Goal: Task Accomplishment & Management: Use online tool/utility

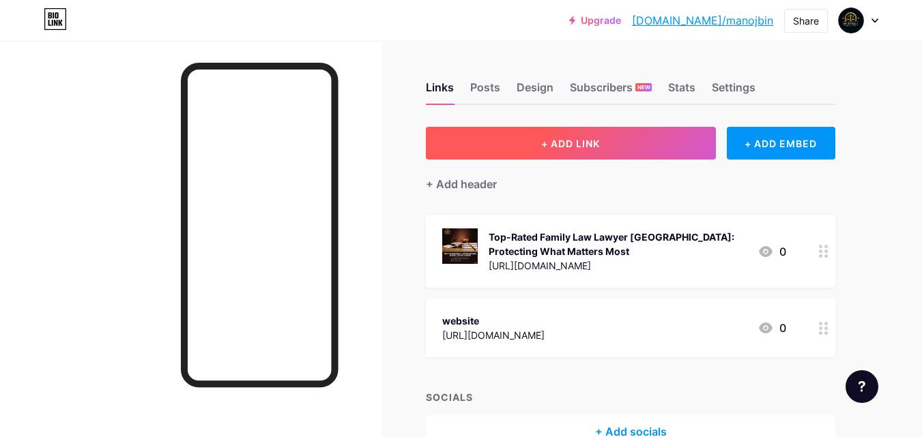
click at [602, 151] on button "+ ADD LINK" at bounding box center [571, 143] width 290 height 33
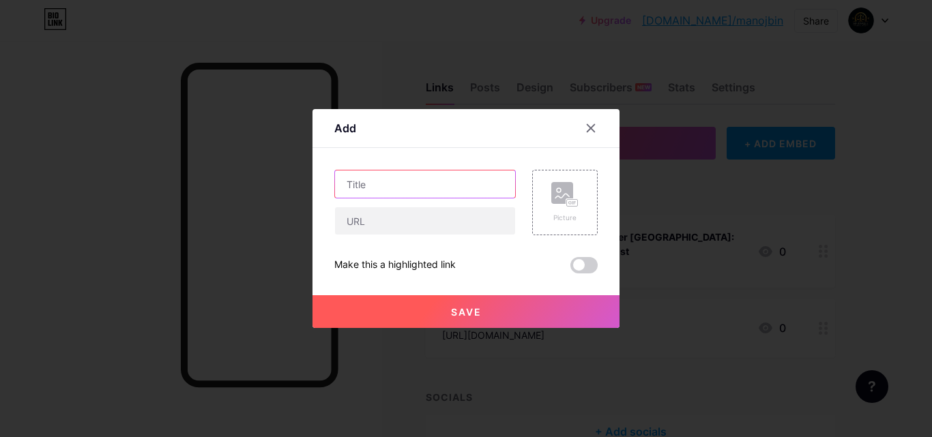
click at [377, 192] on input "text" at bounding box center [425, 184] width 180 height 27
paste input "Judicial Separation Lawyer Indore – Experienced & Dedicated Legal Support"
type input "Judicial Separation Lawyer Indore – Experienced & Dedicated Legal Support"
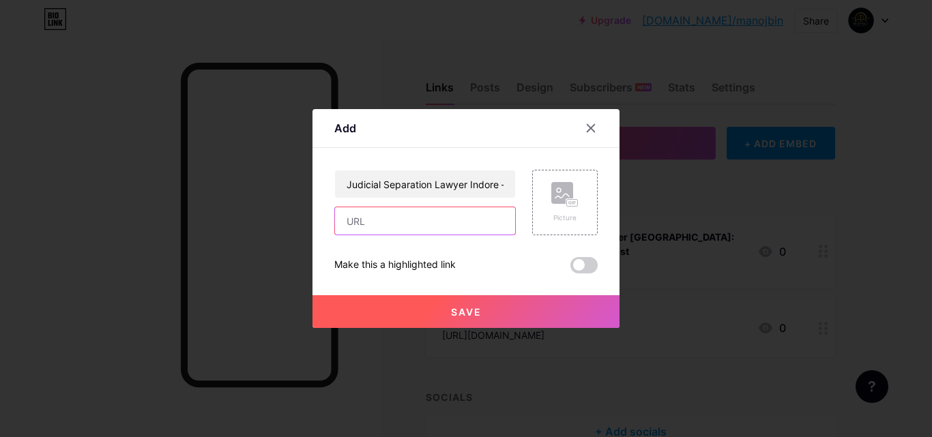
click at [377, 226] on input "text" at bounding box center [425, 220] width 180 height 27
paste input "[URL][DOMAIN_NAME]"
type input "[URL][DOMAIN_NAME]"
click at [506, 306] on button "Save" at bounding box center [465, 311] width 307 height 33
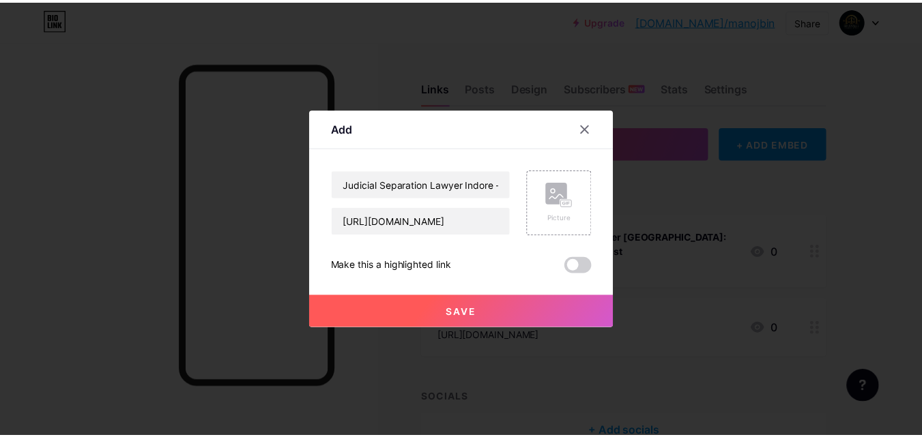
scroll to position [0, 0]
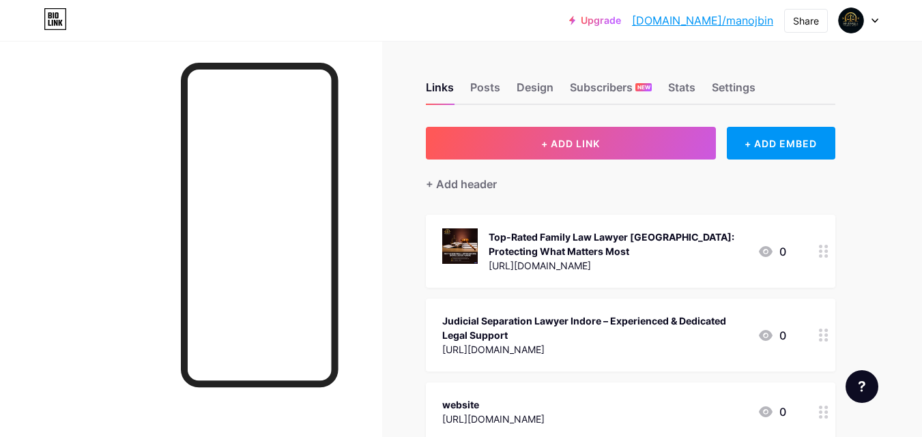
click at [740, 21] on link "[DOMAIN_NAME]/manojbin" at bounding box center [702, 20] width 141 height 16
